Goal: Information Seeking & Learning: Learn about a topic

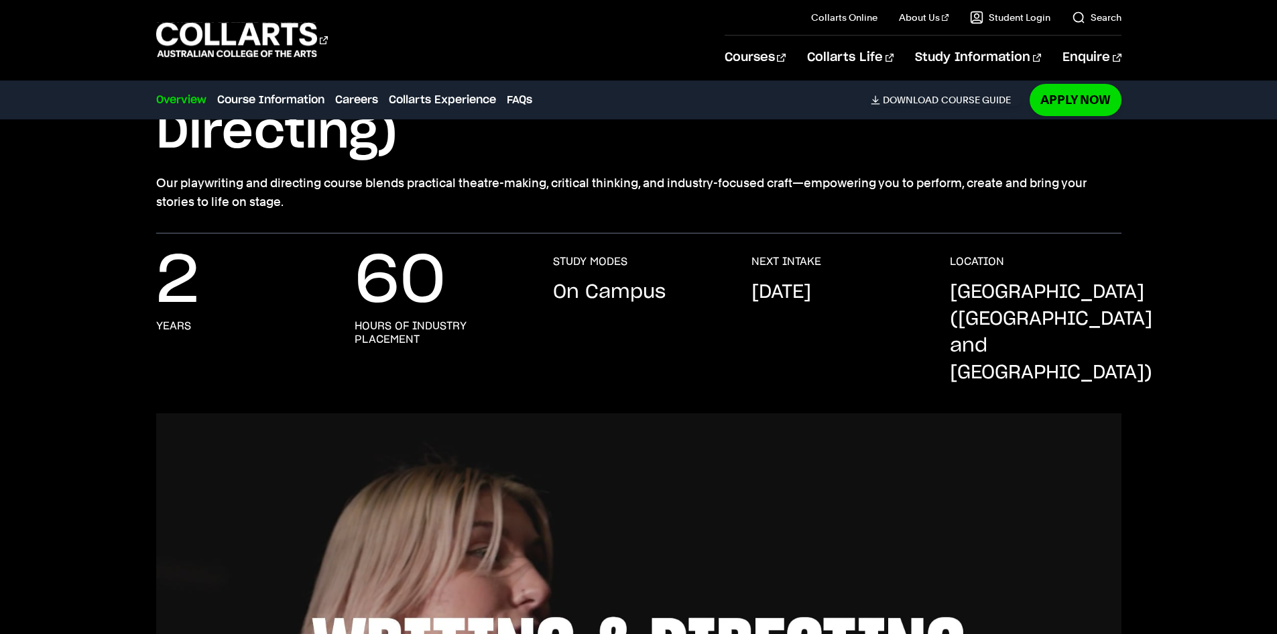
scroll to position [201, 0]
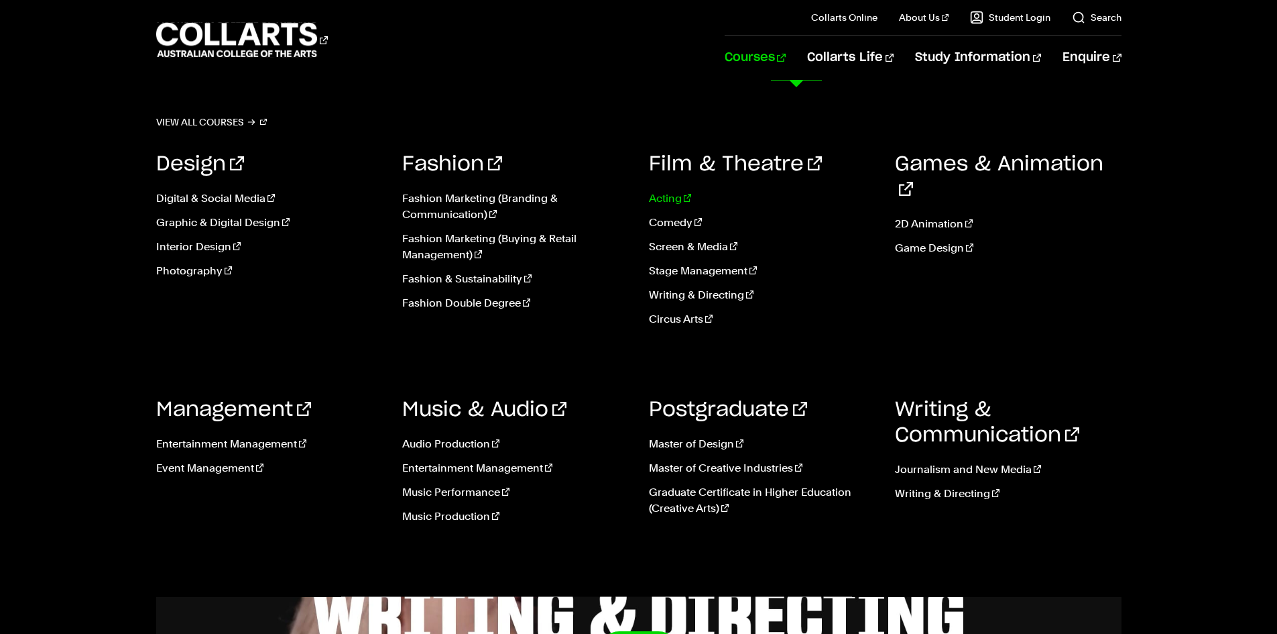
click at [672, 195] on link "Acting" at bounding box center [762, 198] width 227 height 16
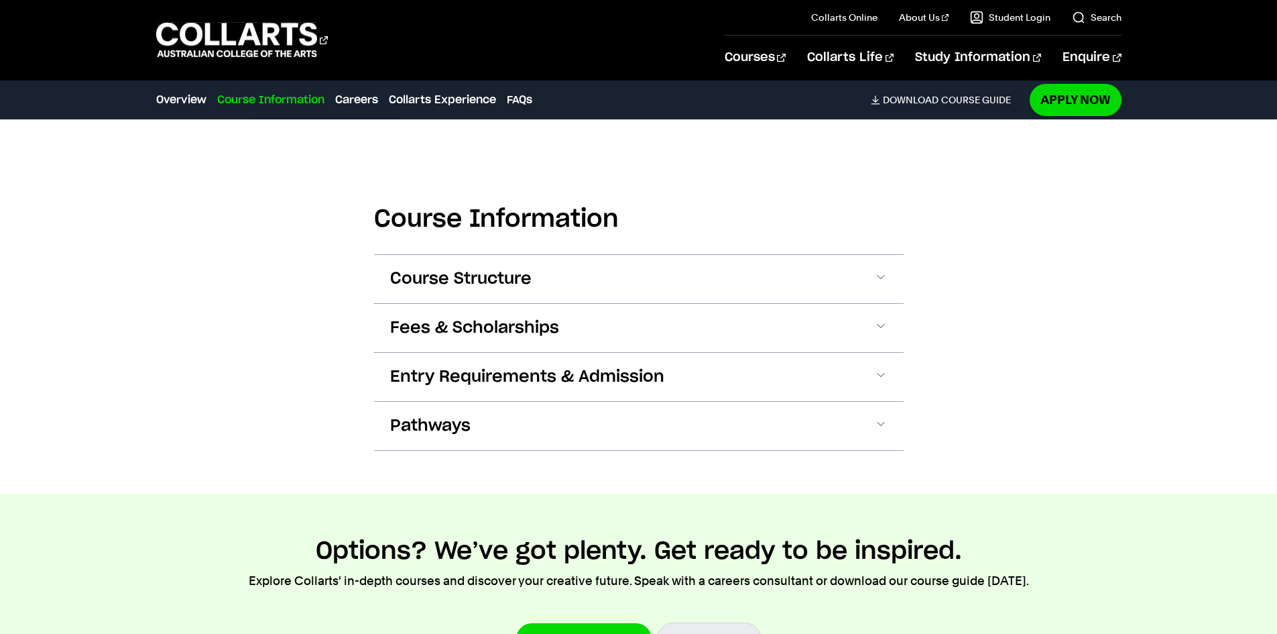
scroll to position [1252, 0]
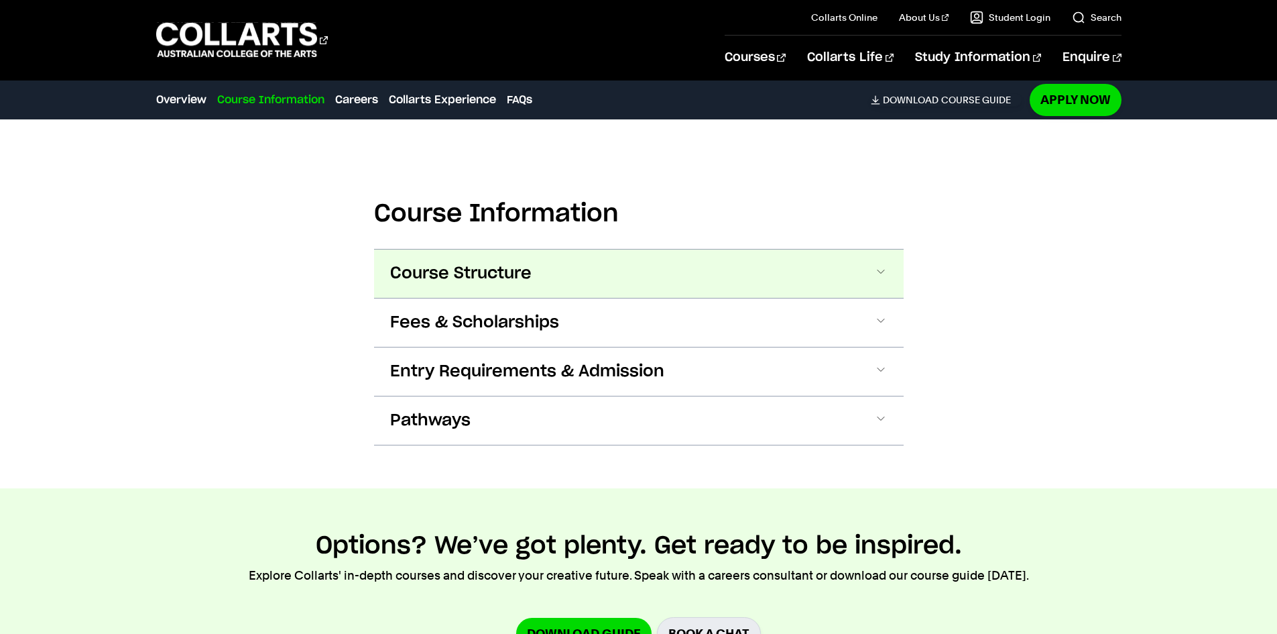
click at [783, 265] on button "Course Structure" at bounding box center [639, 273] width 530 height 48
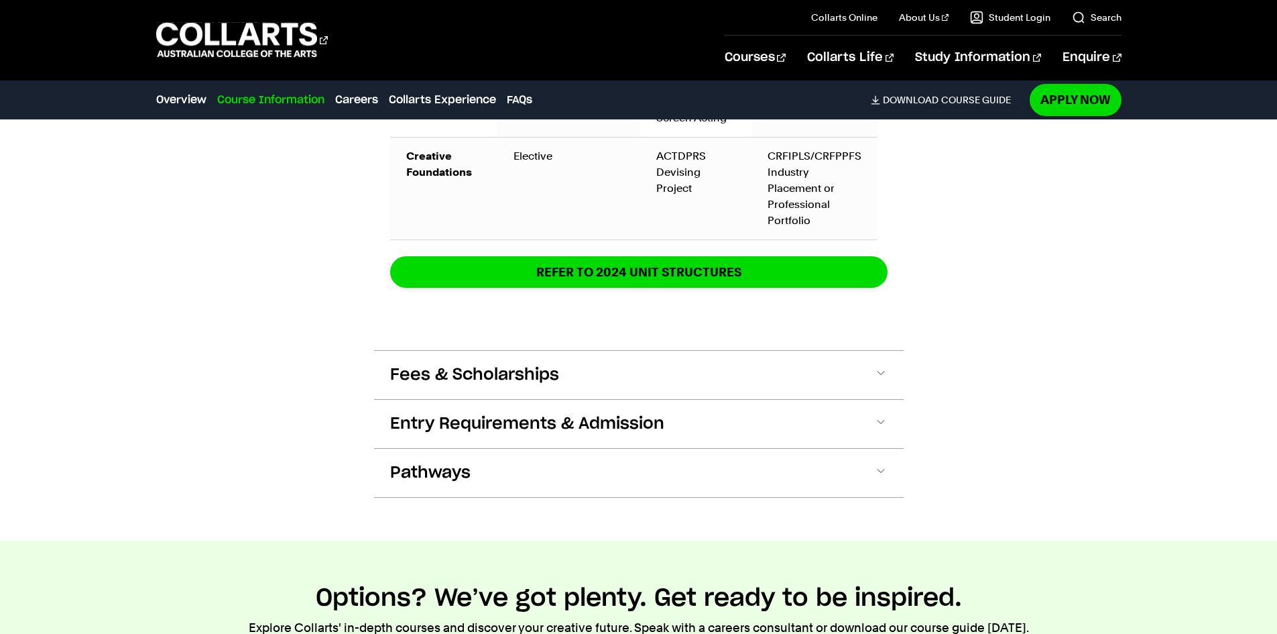
scroll to position [2186, 0]
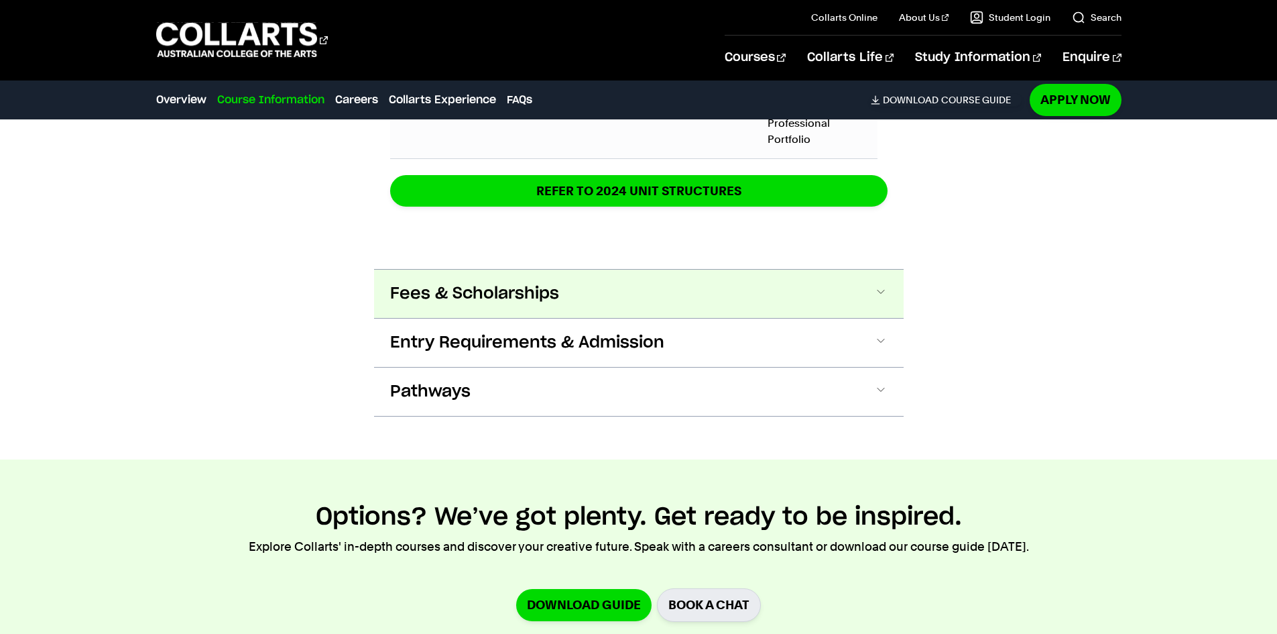
click at [873, 287] on button "Fees & Scholarships" at bounding box center [639, 294] width 530 height 48
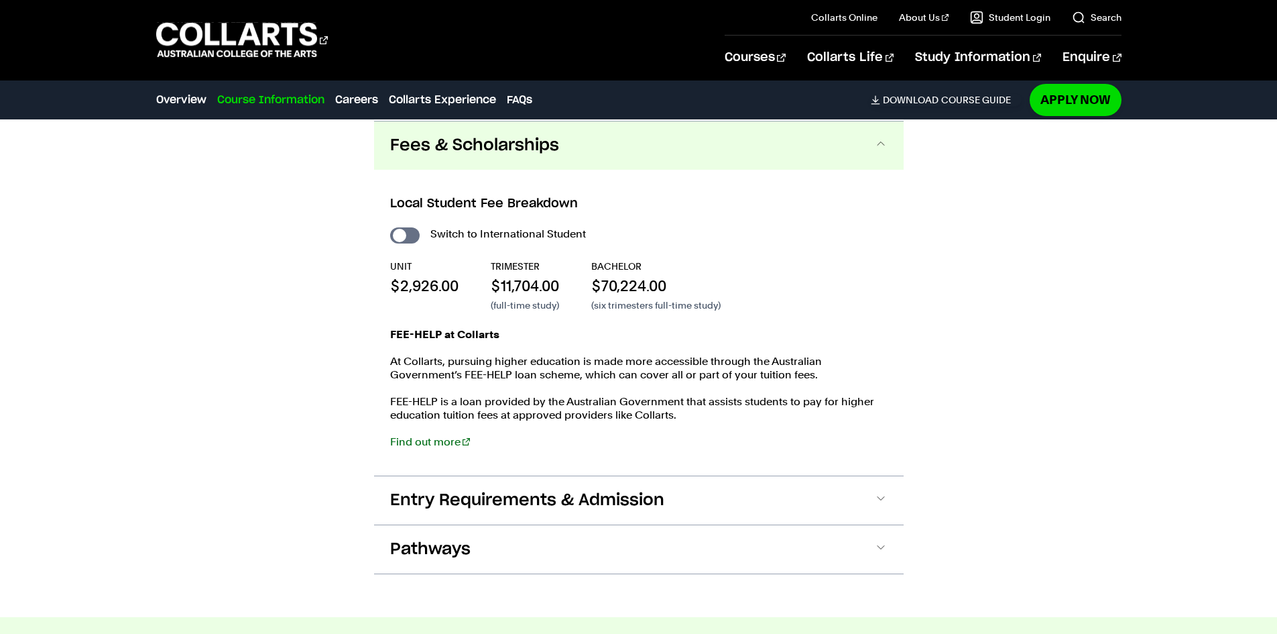
scroll to position [2334, 0]
click at [400, 237] on input "International Student" at bounding box center [404, 235] width 29 height 16
checkbox input "true"
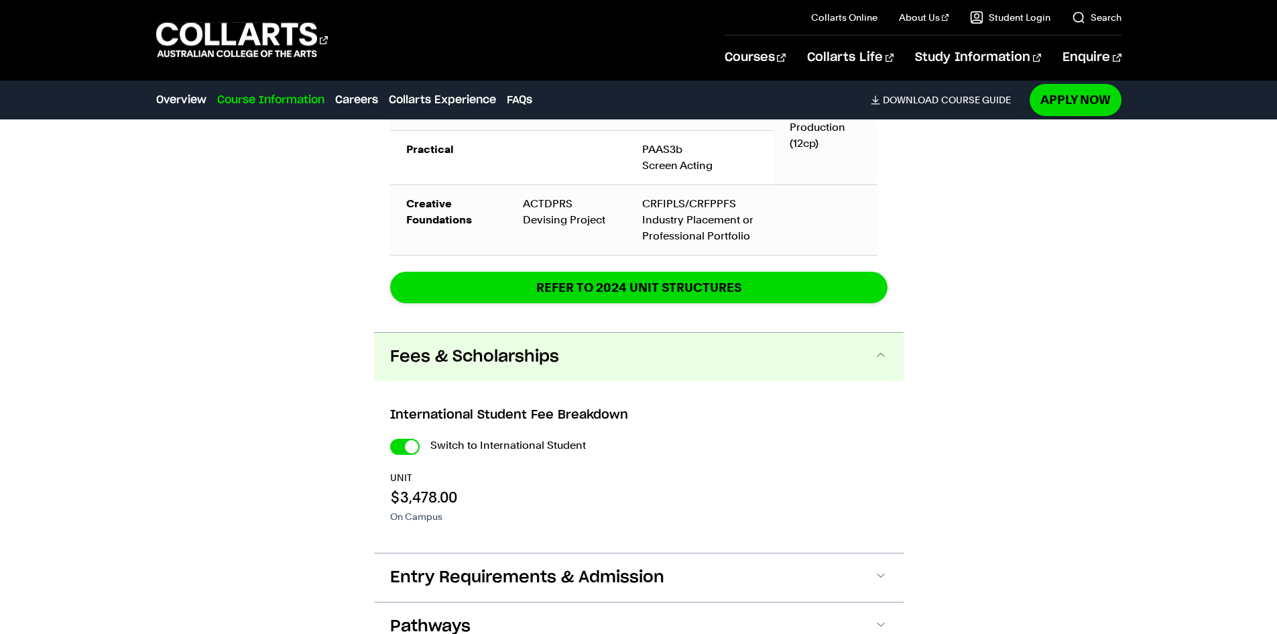
scroll to position [2412, 0]
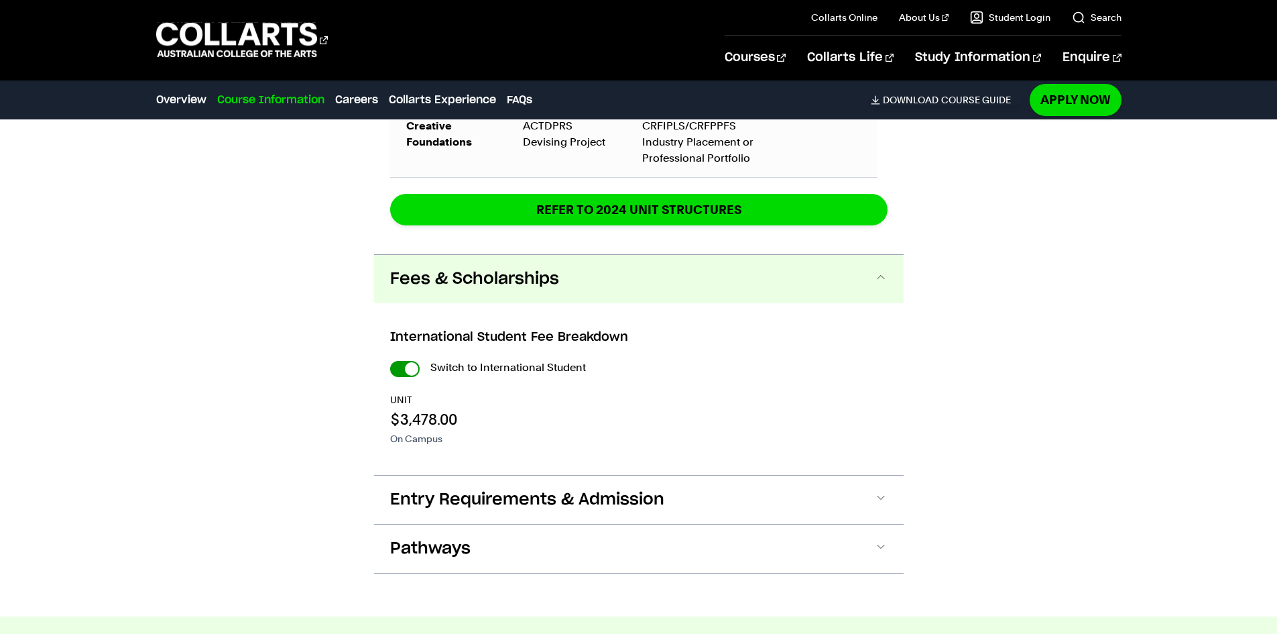
click at [413, 365] on input "International Student" at bounding box center [404, 369] width 29 height 16
checkbox input "false"
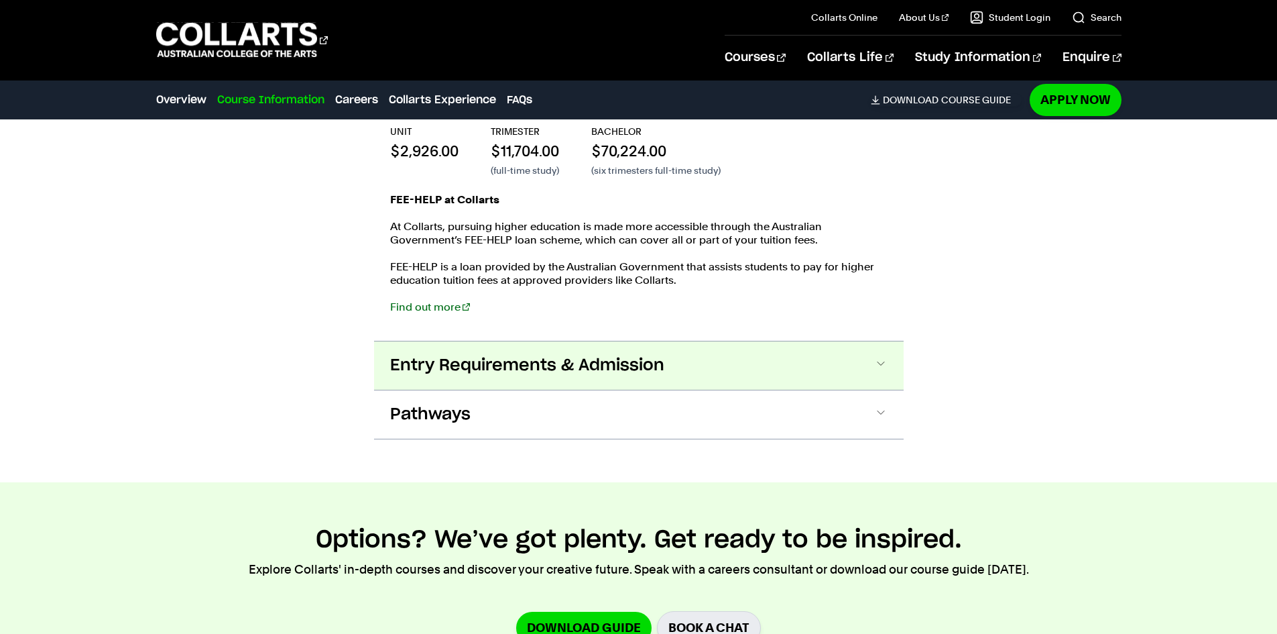
click at [835, 345] on button "Entry Requirements & Admission" at bounding box center [639, 365] width 530 height 48
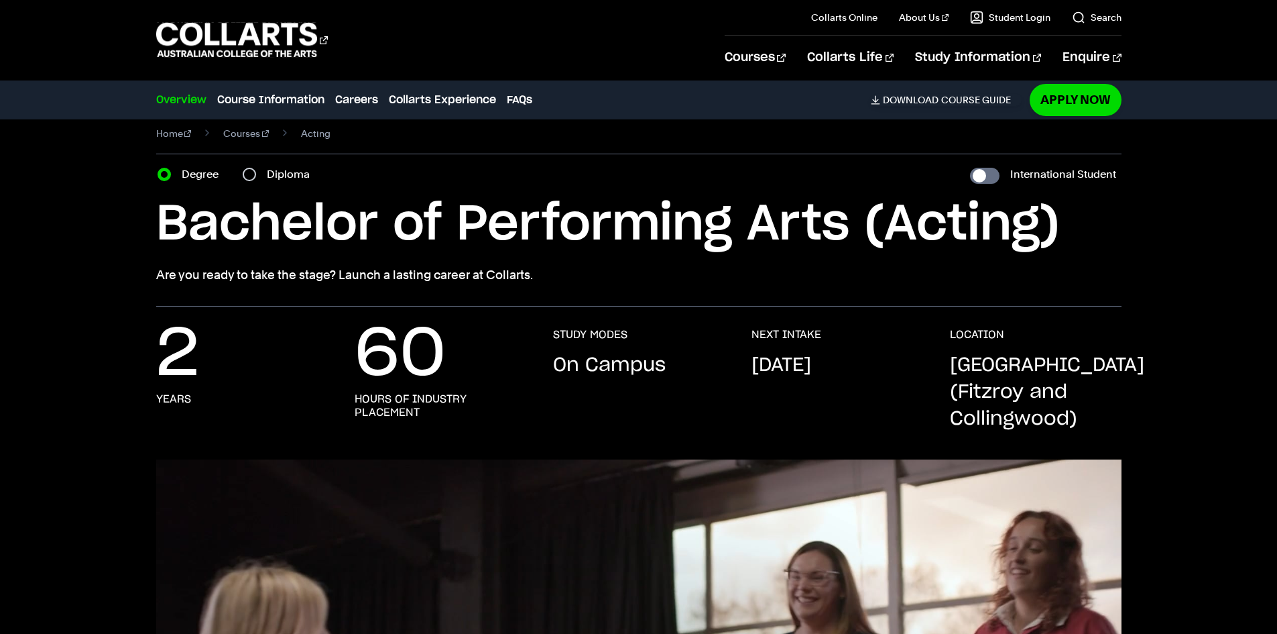
scroll to position [0, 0]
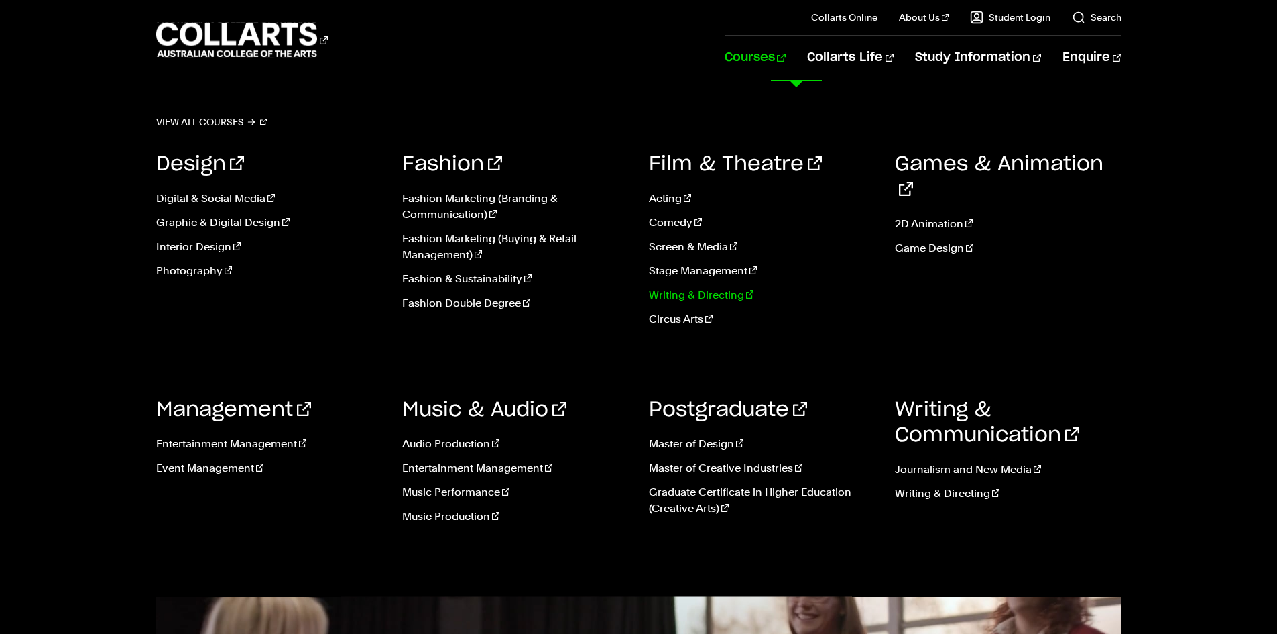
click at [713, 298] on link "Writing & Directing" at bounding box center [762, 295] width 227 height 16
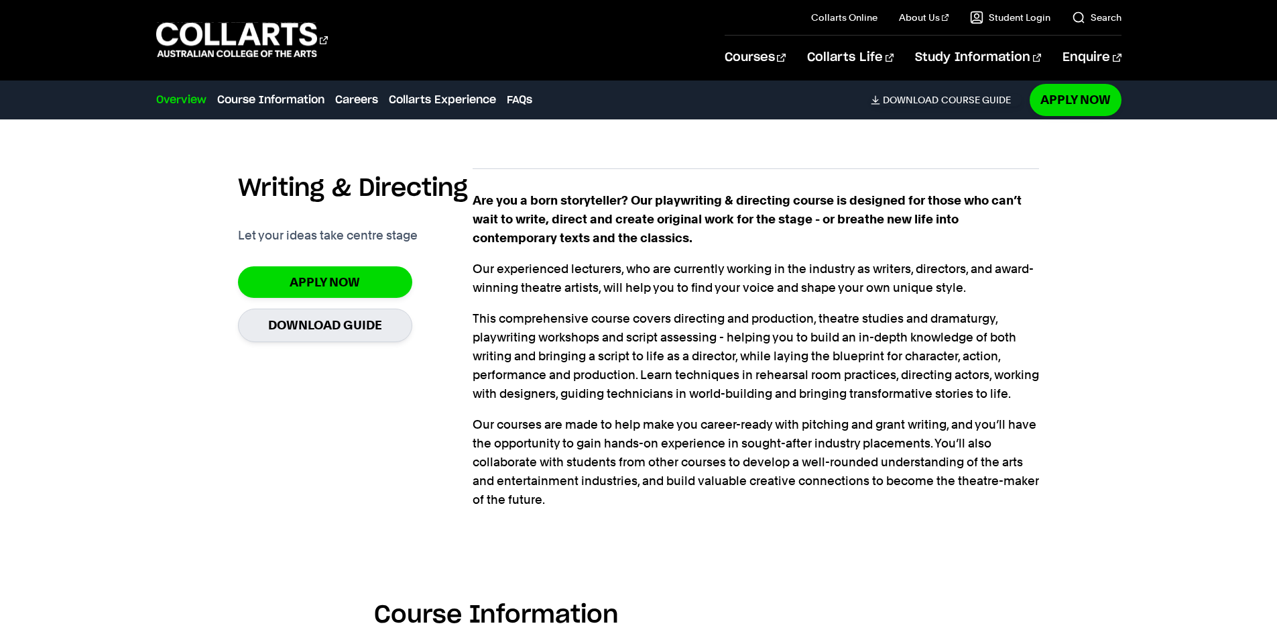
scroll to position [1016, 0]
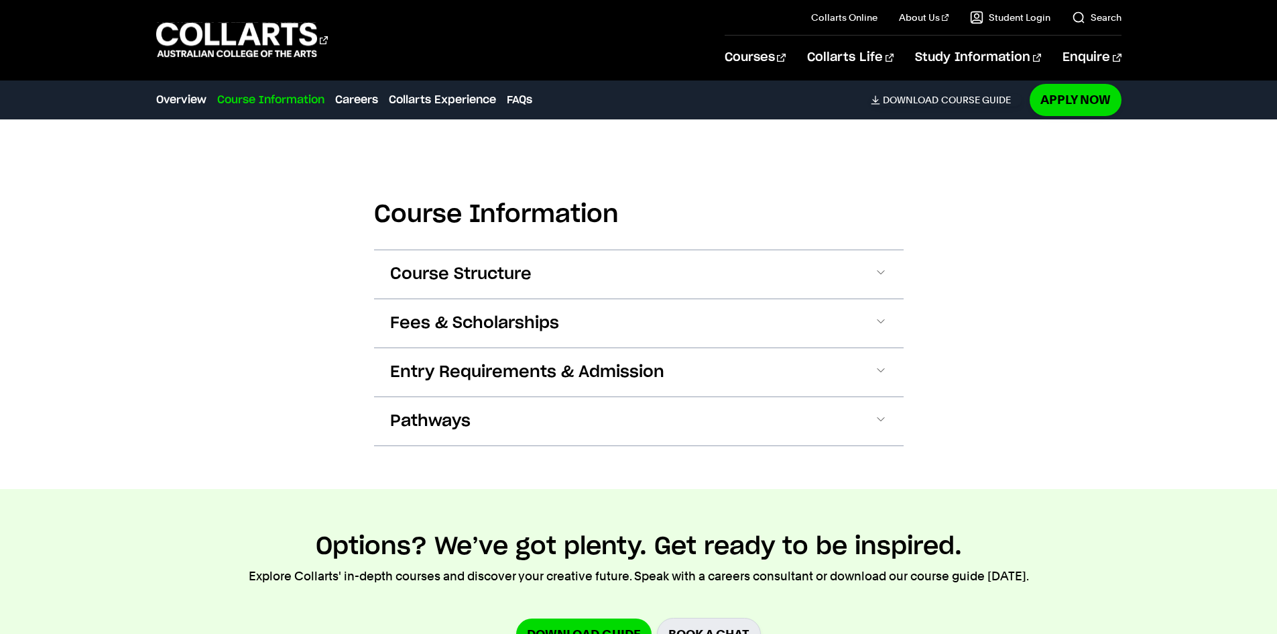
click at [698, 286] on button "Course Structure" at bounding box center [639, 274] width 530 height 48
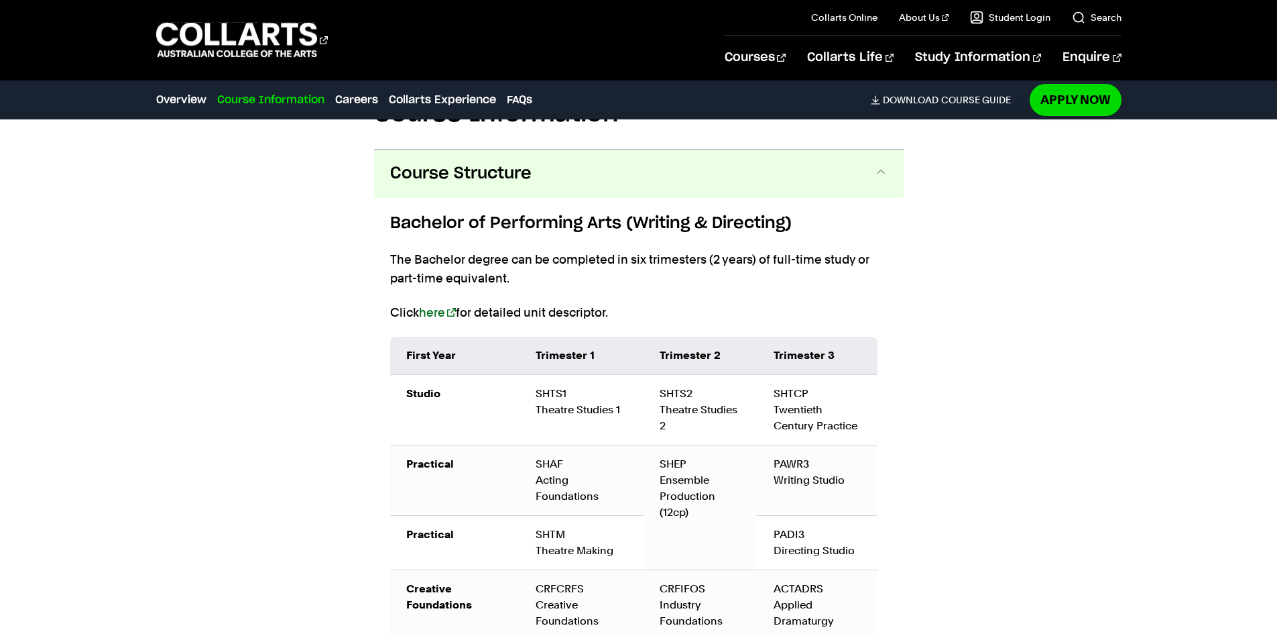
scroll to position [1465, 0]
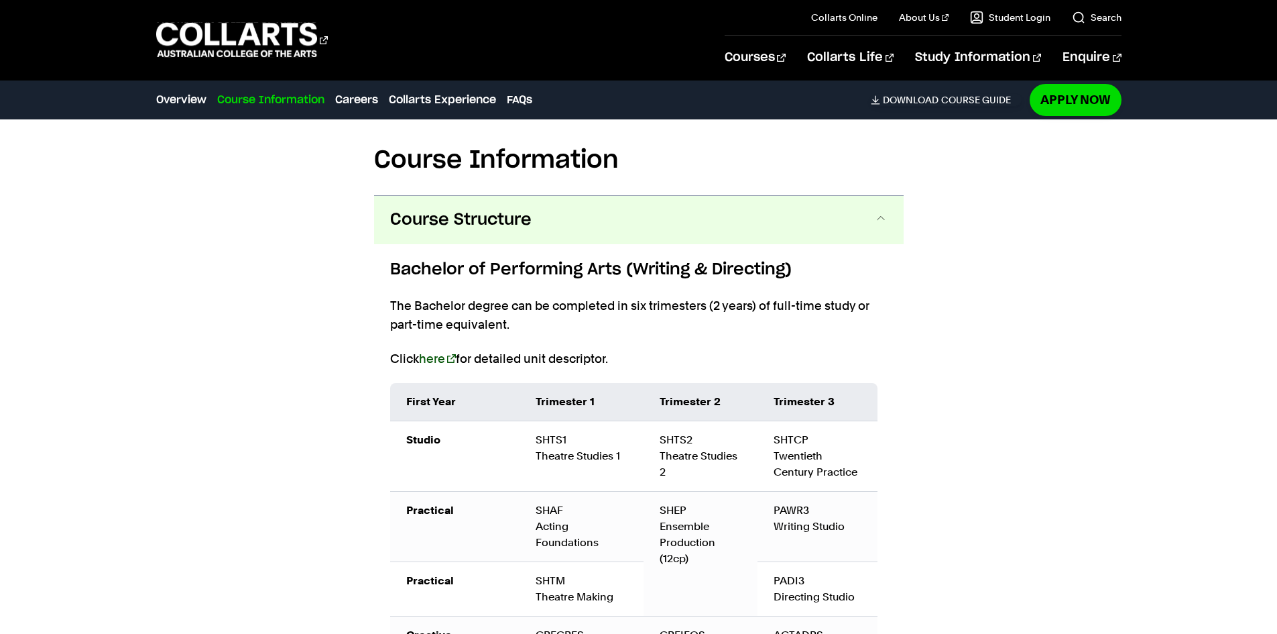
click at [442, 351] on link "here" at bounding box center [437, 358] width 37 height 14
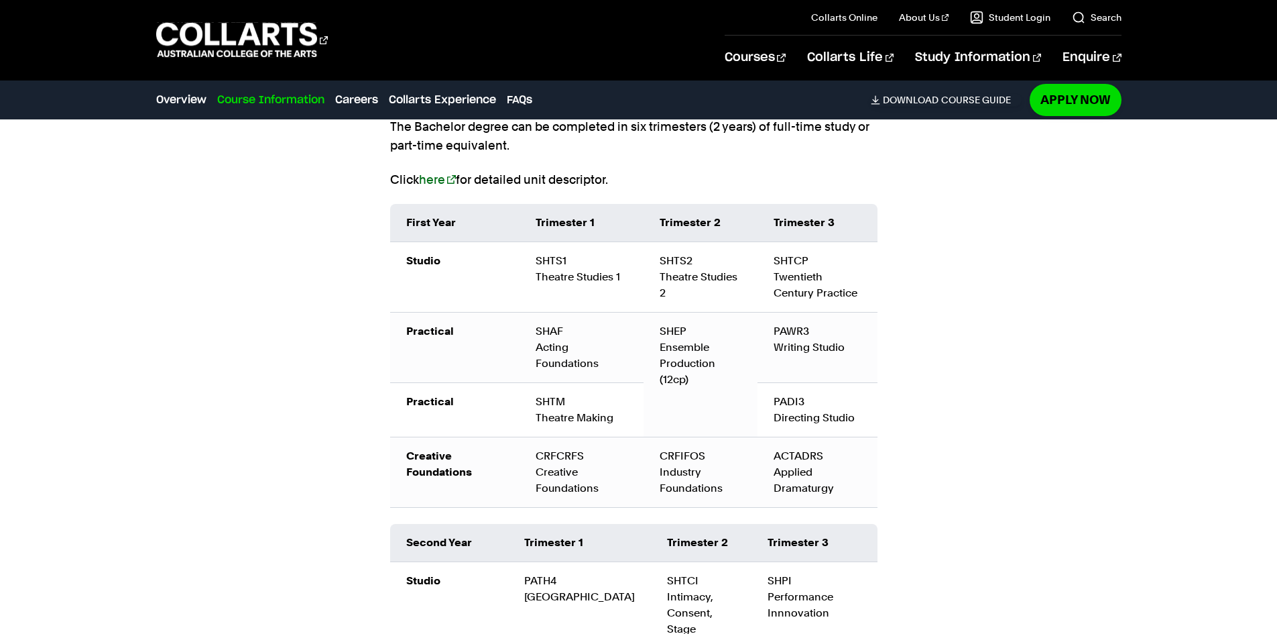
scroll to position [1651, 0]
